Goal: Task Accomplishment & Management: Manage account settings

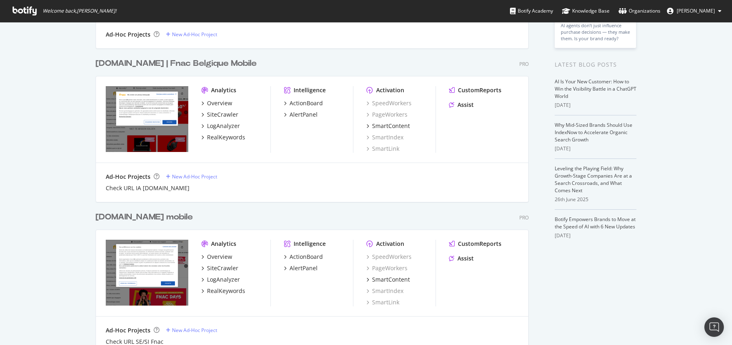
scroll to position [137, 0]
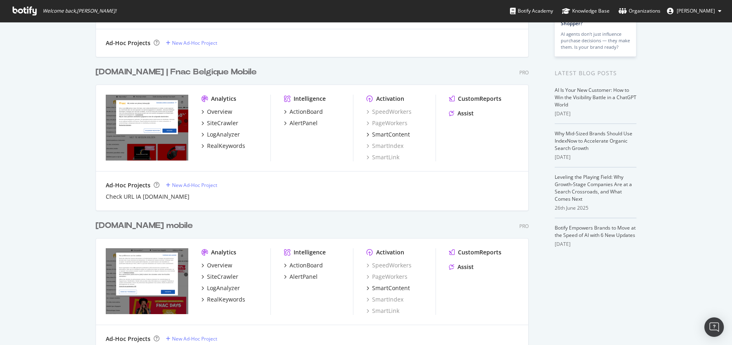
click at [192, 69] on div "[DOMAIN_NAME] | Fnac Belgique Mobile" at bounding box center [176, 72] width 161 height 12
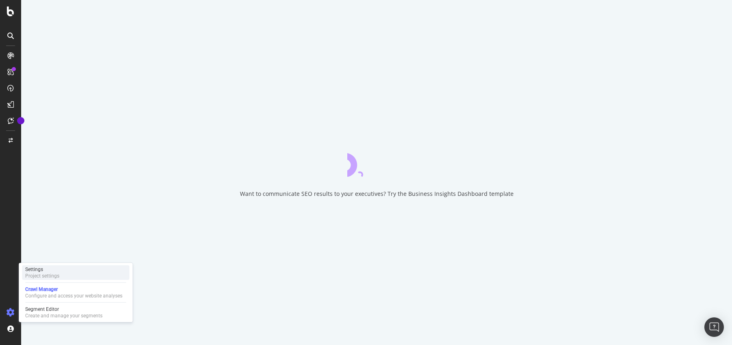
click at [44, 275] on div "Project settings" at bounding box center [42, 276] width 34 height 7
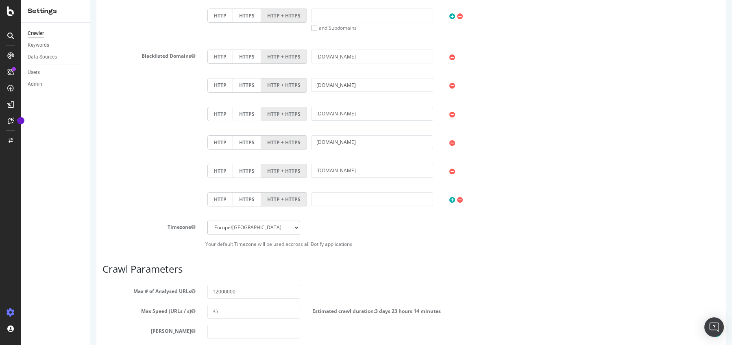
scroll to position [480, 0]
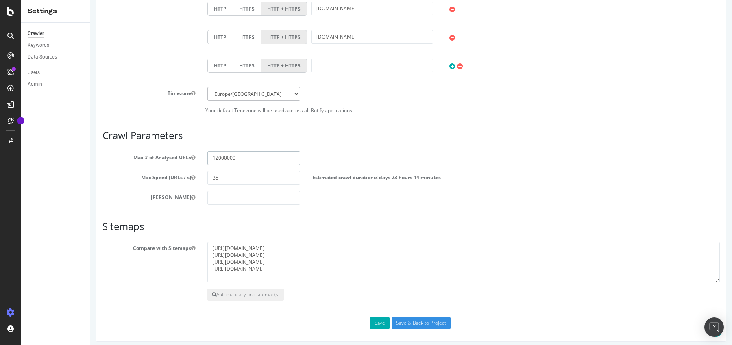
click at [218, 157] on input "12000000" at bounding box center [253, 158] width 93 height 14
type input "13000000"
click at [381, 319] on button "Save" at bounding box center [380, 323] width 20 height 12
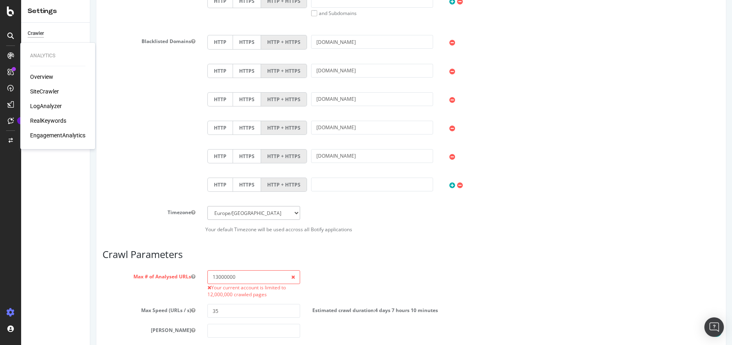
scroll to position [522, 0]
